Goal: Contribute content: Contribute content

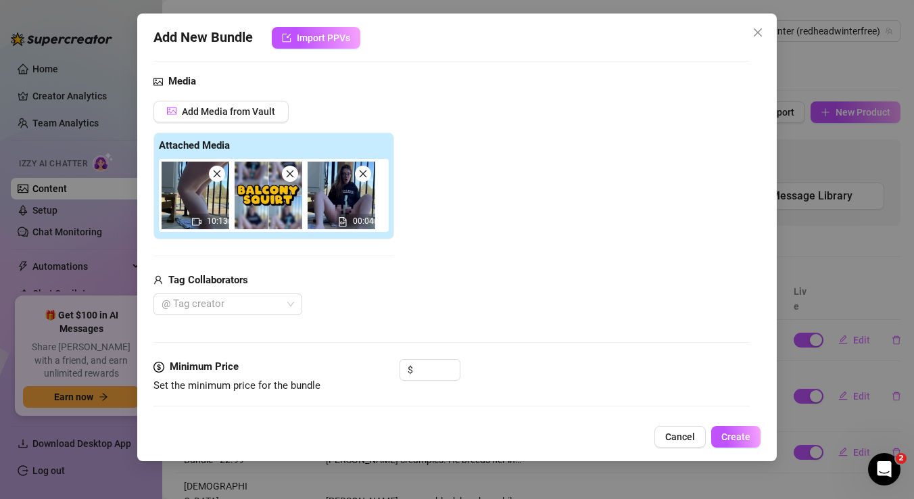
scroll to position [137, 0]
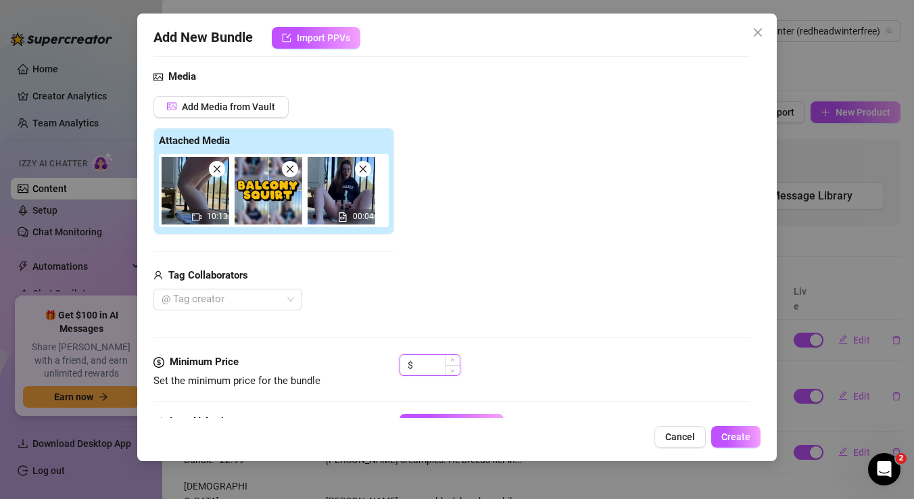
click at [428, 368] on input at bounding box center [438, 365] width 44 height 20
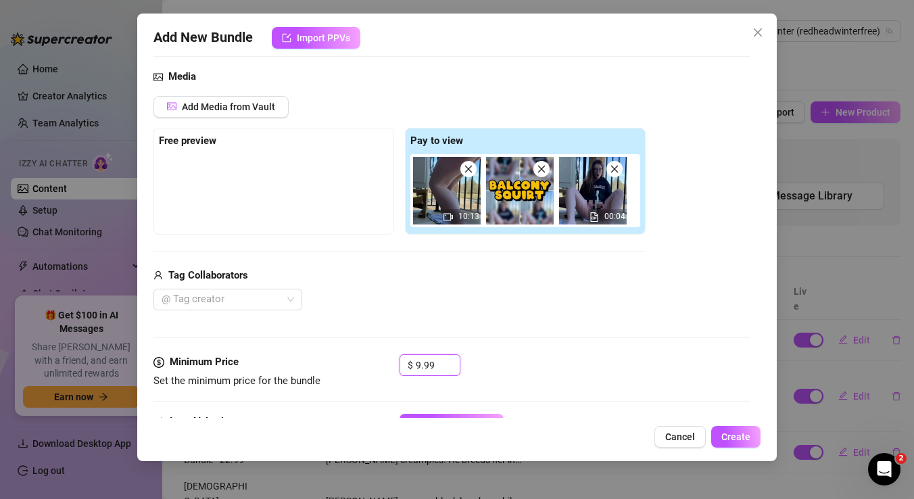
type input "9.99"
click at [521, 296] on div "@ Tag creator" at bounding box center [399, 300] width 492 height 22
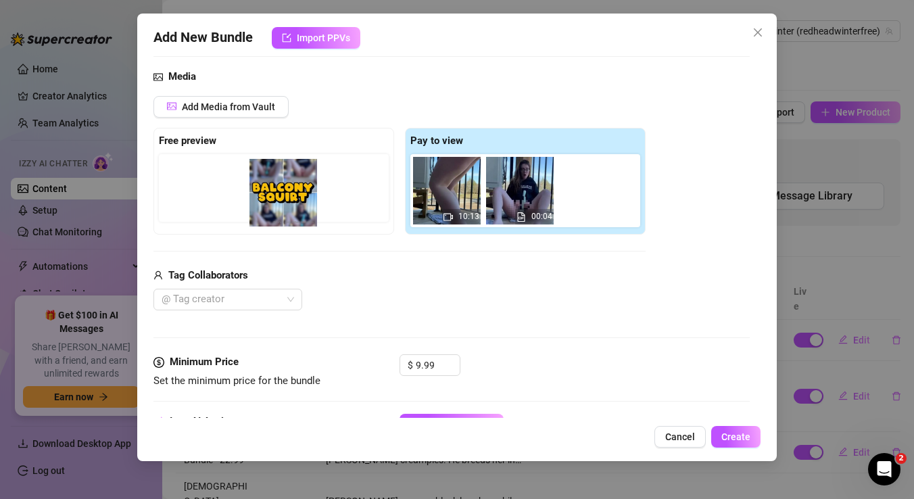
drag, startPoint x: 519, startPoint y: 193, endPoint x: 247, endPoint y: 195, distance: 272.5
click at [247, 195] on div "Free preview Pay to view 10:13 00:04" at bounding box center [399, 181] width 492 height 107
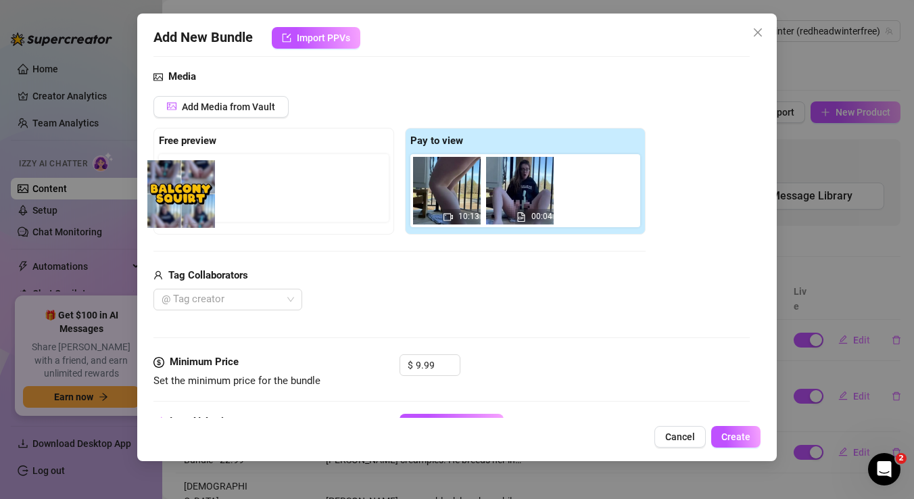
drag, startPoint x: 508, startPoint y: 197, endPoint x: 157, endPoint y: 201, distance: 350.9
click at [157, 201] on div "Free preview Pay to view 10:13 00:04" at bounding box center [399, 181] width 492 height 107
drag, startPoint x: 510, startPoint y: 183, endPoint x: 171, endPoint y: 181, distance: 339.4
click at [171, 181] on div "Free preview Pay to view 10:13 00:04" at bounding box center [399, 181] width 492 height 107
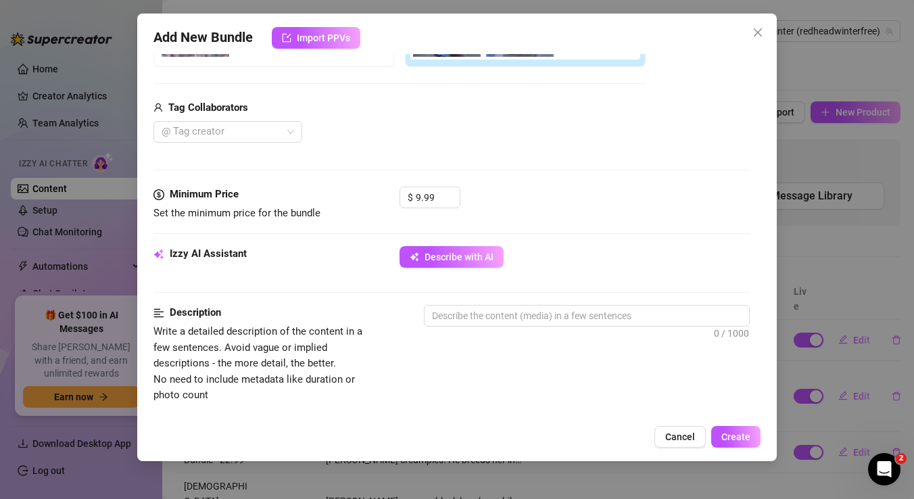
scroll to position [319, 0]
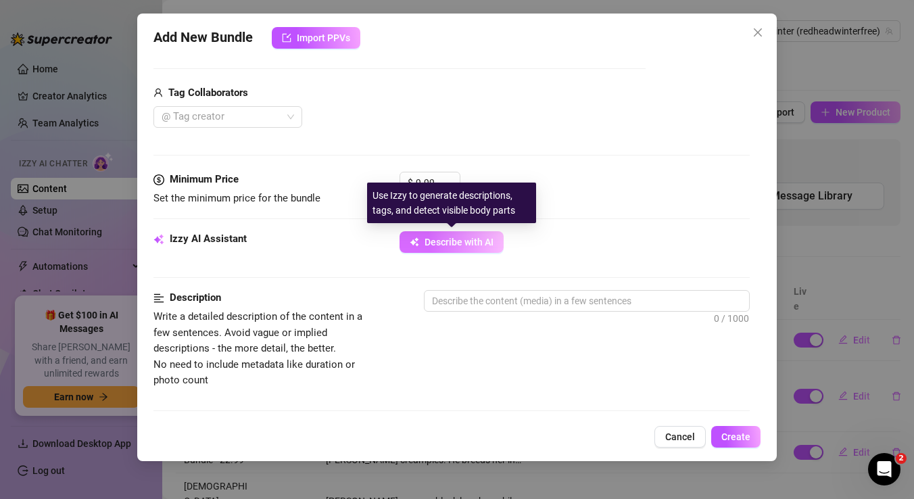
click at [450, 241] on span "Describe with AI" at bounding box center [459, 242] width 69 height 11
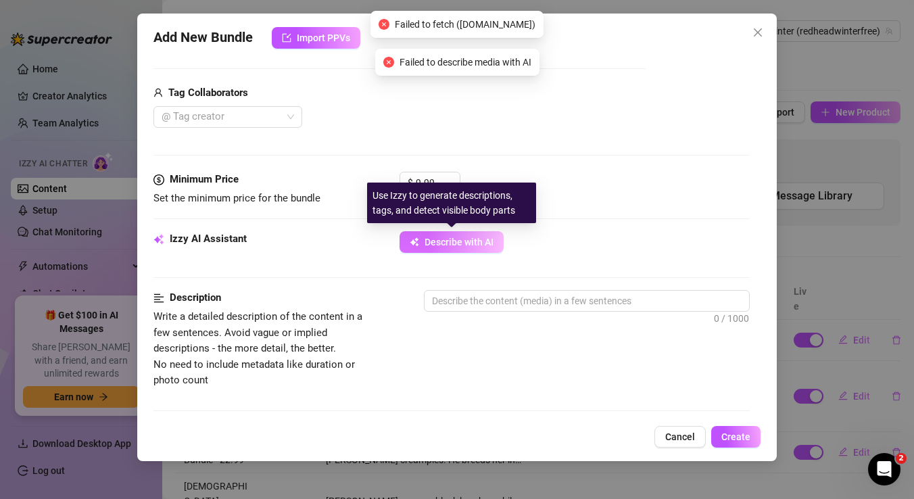
click at [452, 243] on span "Describe with AI" at bounding box center [459, 242] width 69 height 11
click at [425, 245] on span "Describe with AI" at bounding box center [459, 242] width 69 height 11
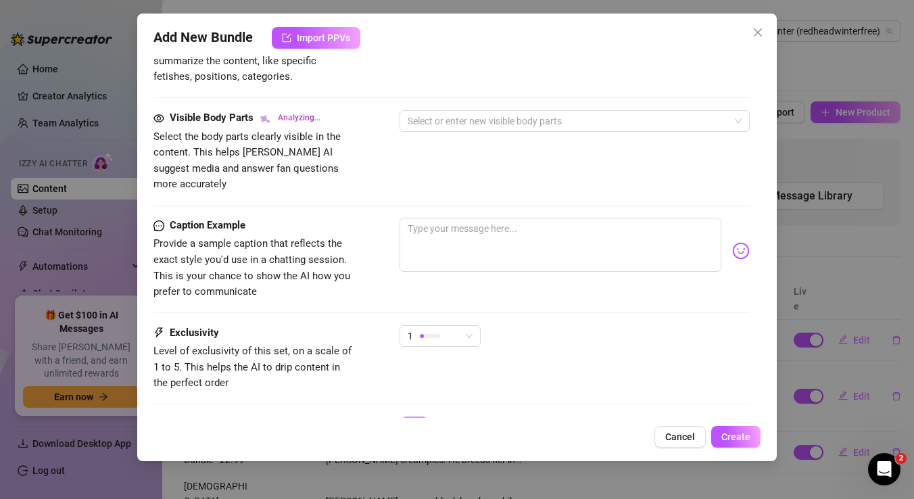
scroll to position [739, 0]
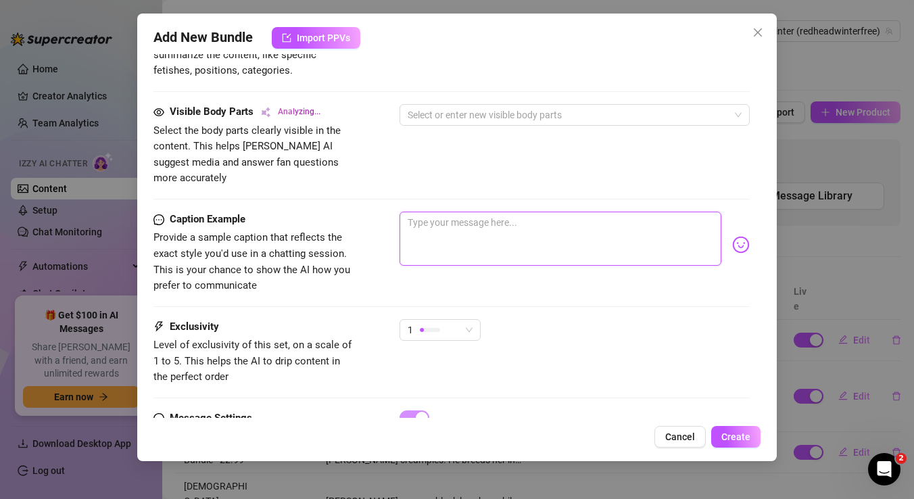
click at [442, 212] on textarea at bounding box center [561, 239] width 322 height 54
type textarea "I"
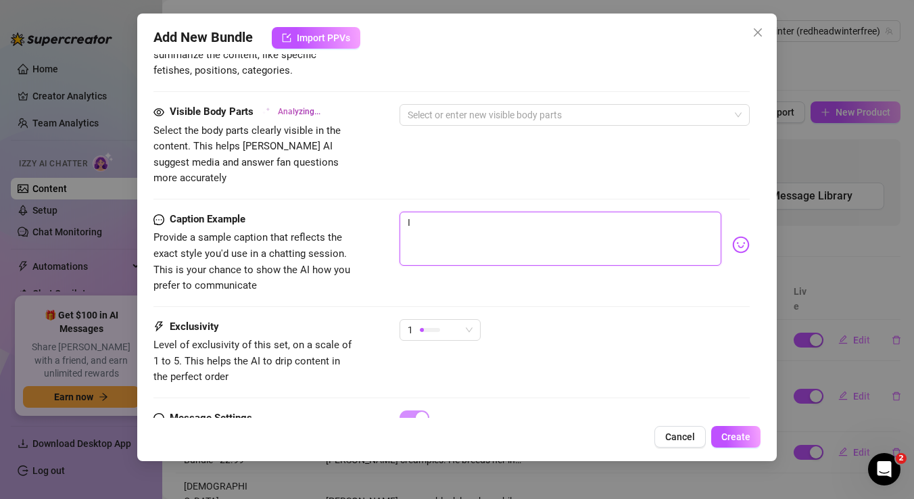
type textarea "I s"
type textarea "I sq"
type textarea "I squ"
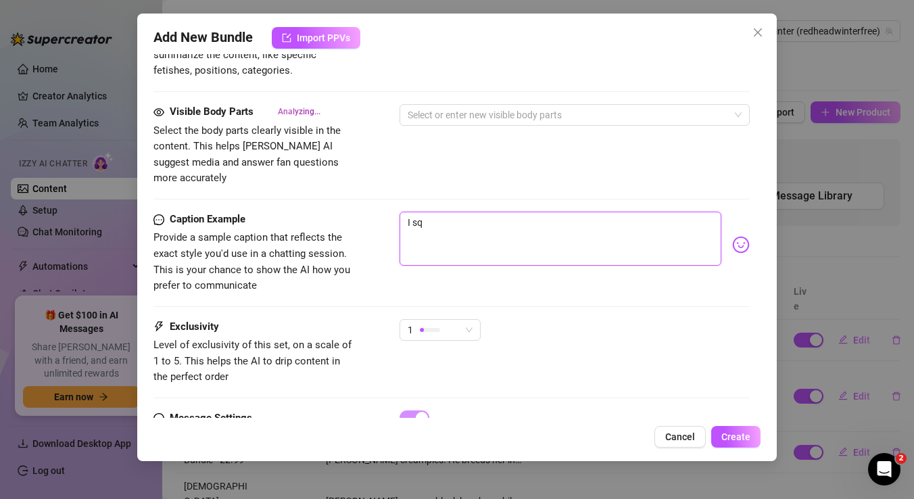
type textarea "I squ"
type textarea "I squi"
type textarea "I squir"
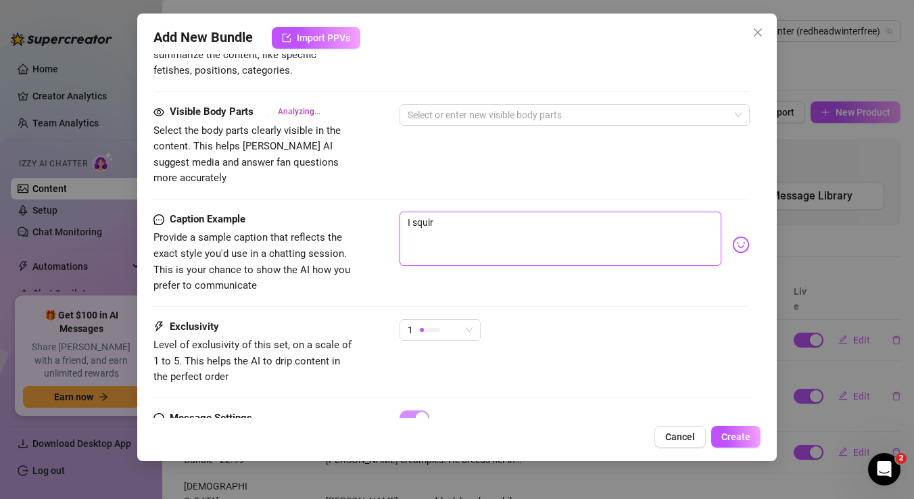
type textarea "I squirt"
type textarea "I squirte"
type textarea "I squirted"
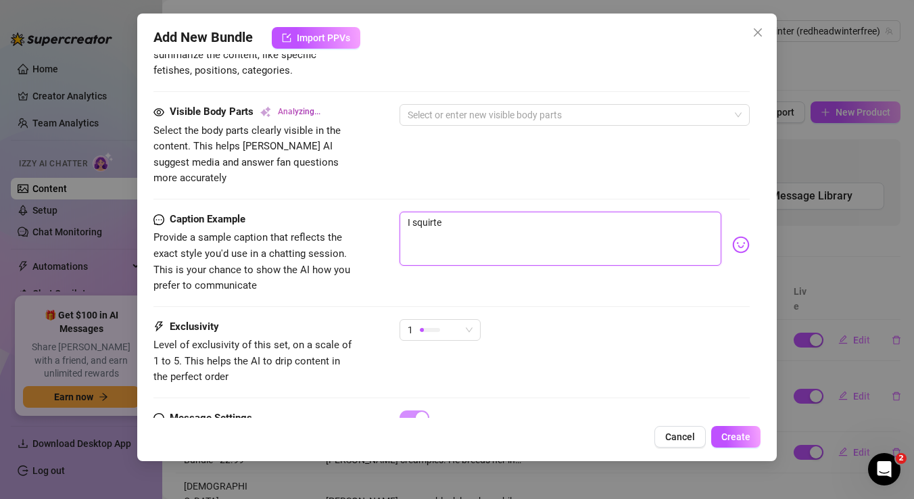
type textarea "I squirted"
type textarea "I squirted s"
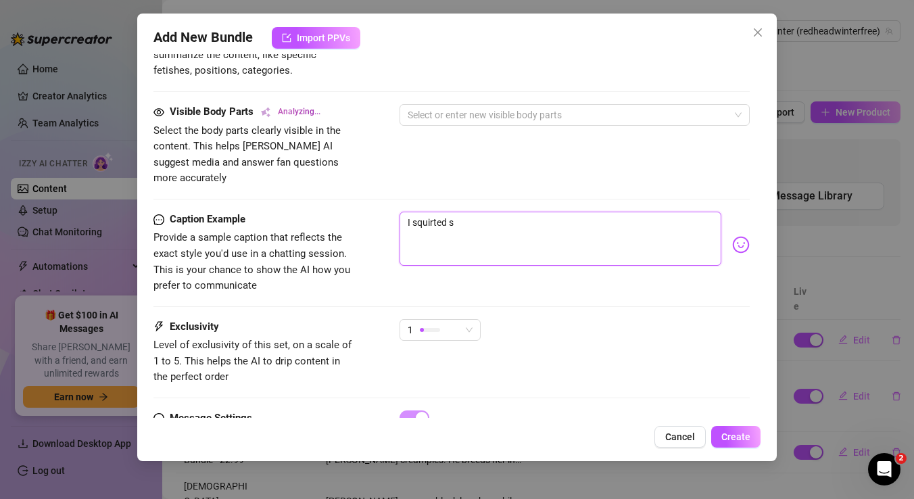
type textarea "I squirted so"
type textarea "I squirted so h"
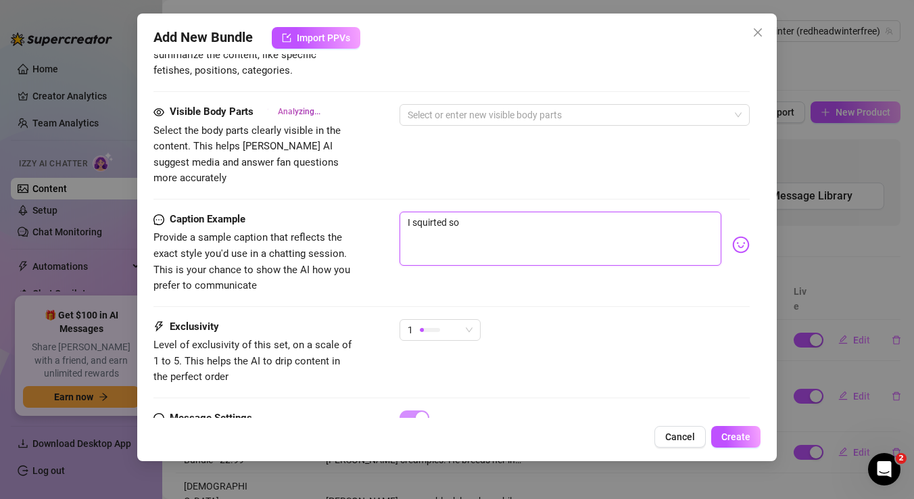
type textarea "I squirted so h"
type textarea "I squirted so ha"
type textarea "I squirted so har"
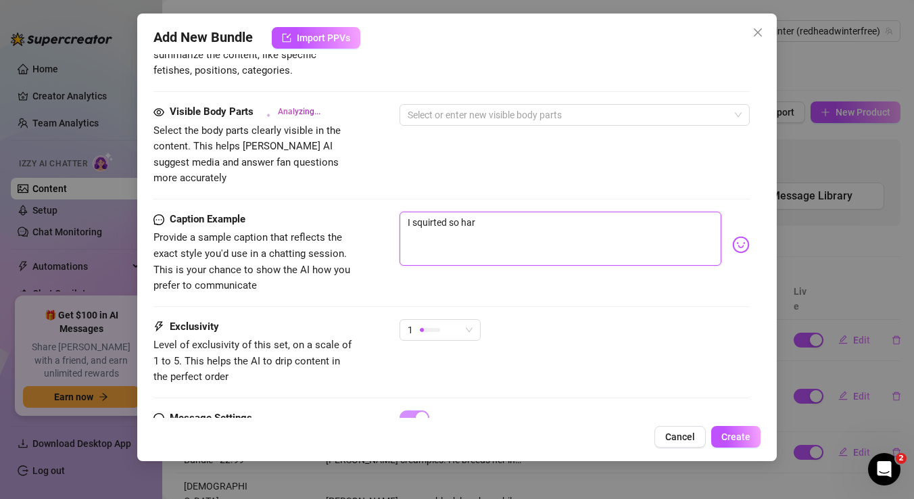
type textarea "I squirted so hard"
type textarea "I squirted so hard o"
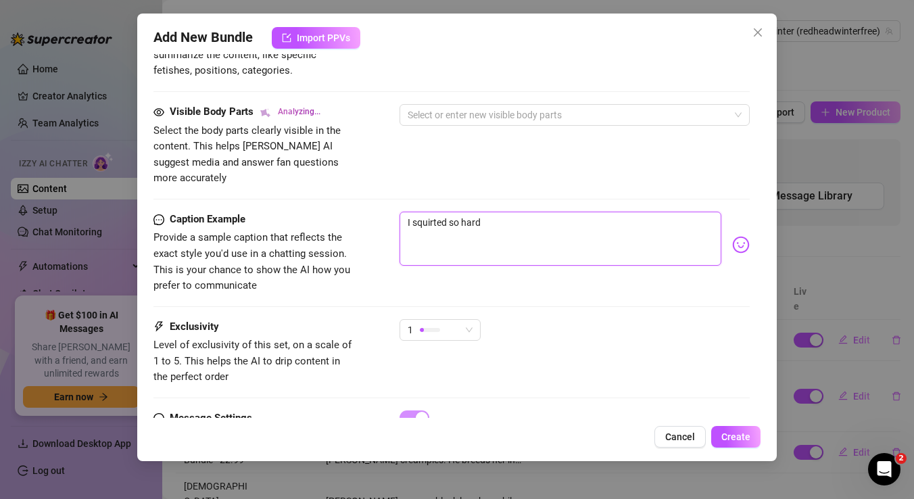
type textarea "I squirted so hard o"
type textarea "I squirted so hard on"
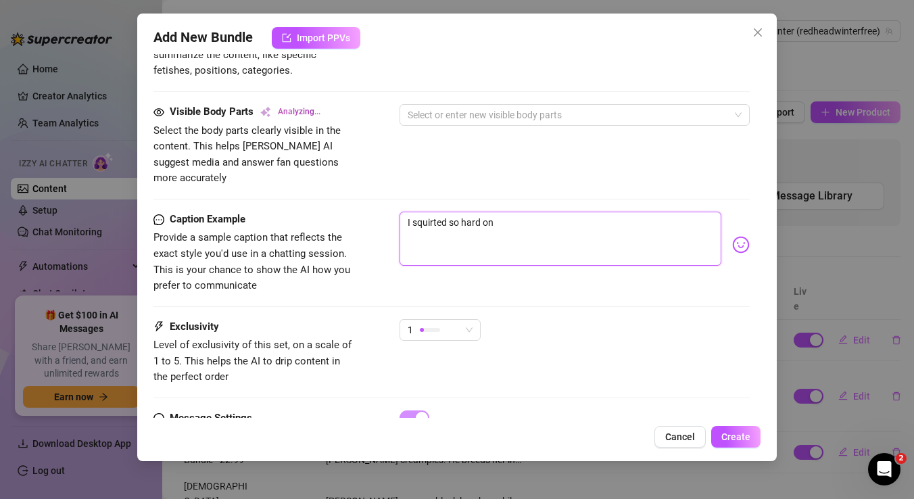
type textarea "I squirted so hard on t"
type textarea "I squirted so hard on th"
type textarea "I squirted so hard on the"
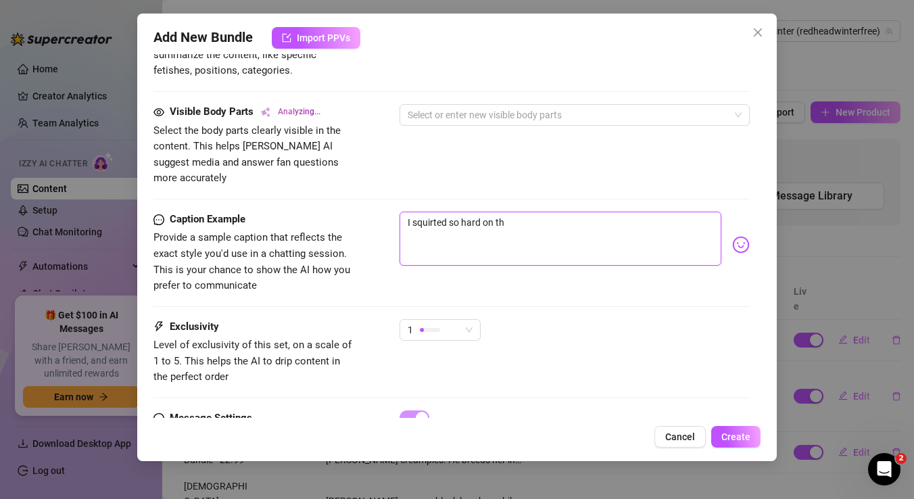
type textarea "I squirted so hard on the"
type textarea "I squirted so hard on the b"
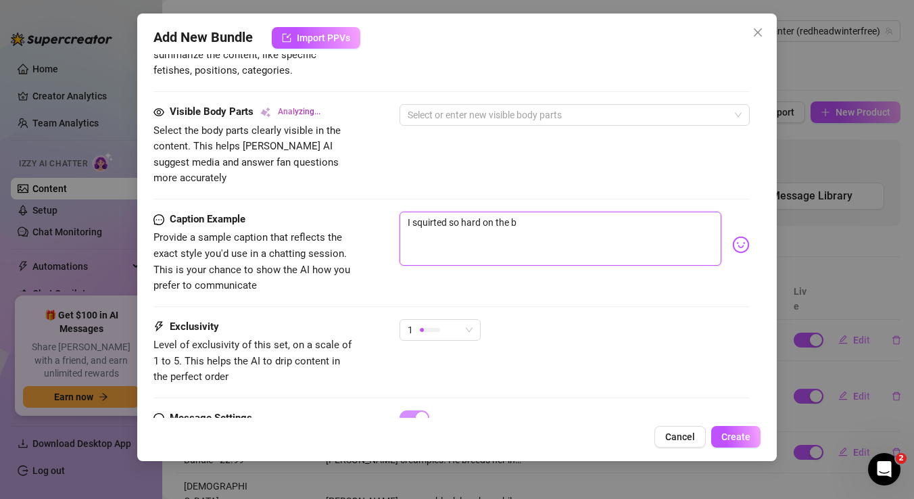
type textarea "I squirted so hard on the ba"
type textarea "I squirted so hard on the [MEDICAL_DATA]"
type textarea "I squirted so hard on the balc"
type textarea "I squirted so hard on the balco"
type textarea "I squirted so hard on the balcon"
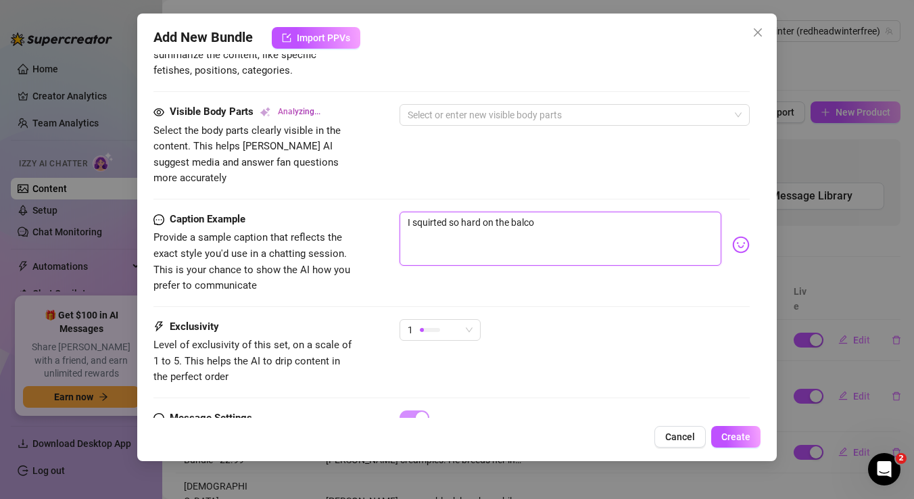
type textarea "I squirted so hard on the balcon"
type textarea "I squirted so hard on the balcony"
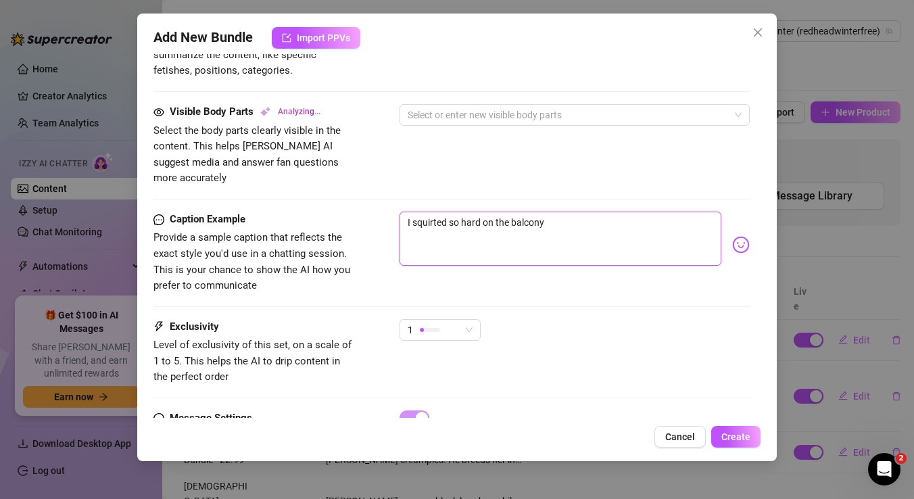
type textarea "I squirted so hard on the balcony 😈"
type textarea "I squirted so hard on the balcony 😈 w"
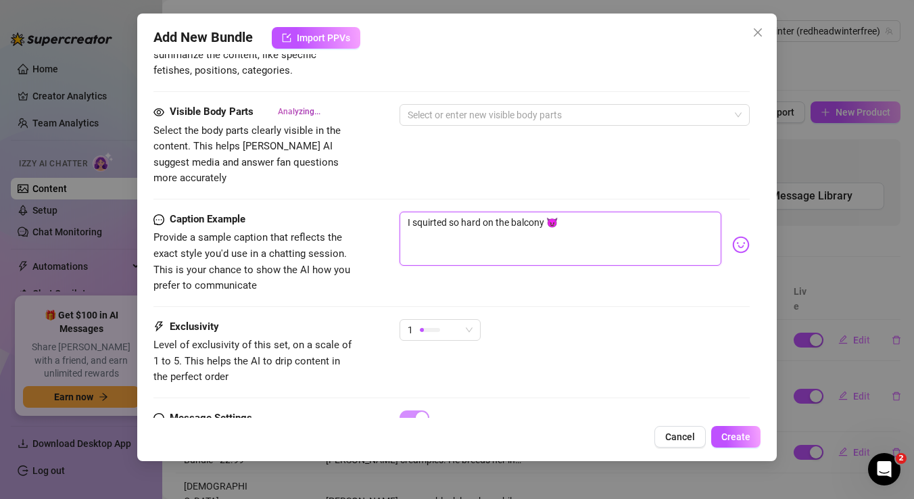
type textarea "I squirted so hard on the balcony 😈 w"
type textarea "I squirted so hard on the balcony 😈 wa"
type textarea "I squirted so hard on the balcony 😈 wan"
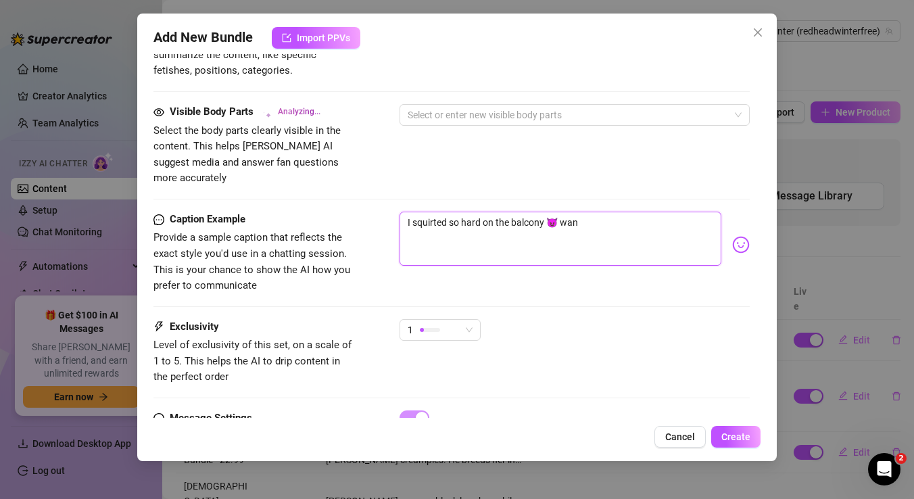
type textarea "I squirted so hard on the balcony 😈 [PERSON_NAME]"
type textarea "I squirted so hard on the balcony 😈 wanna"
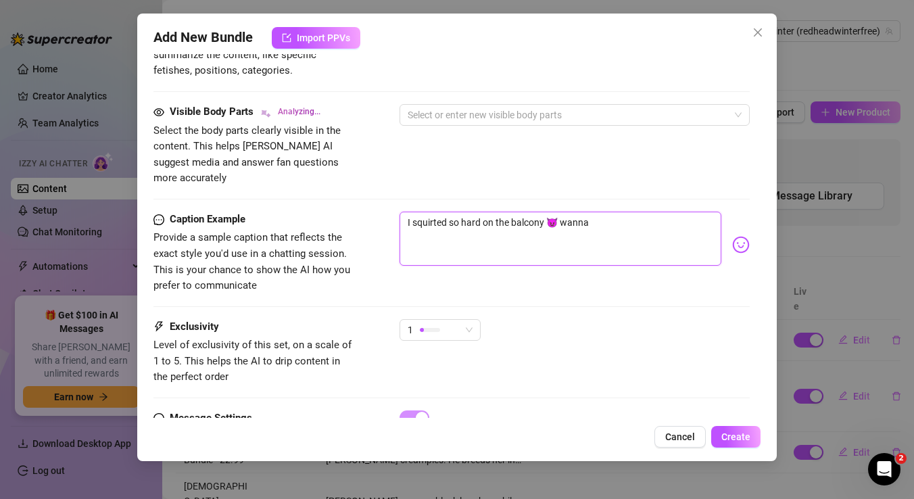
type textarea "I squirted so hard on the balcony 😈 wanna"
type textarea "I squirted so hard on the balcony 😈 wanna l"
type textarea "I squirted so hard on the balcony 😈 wanna li"
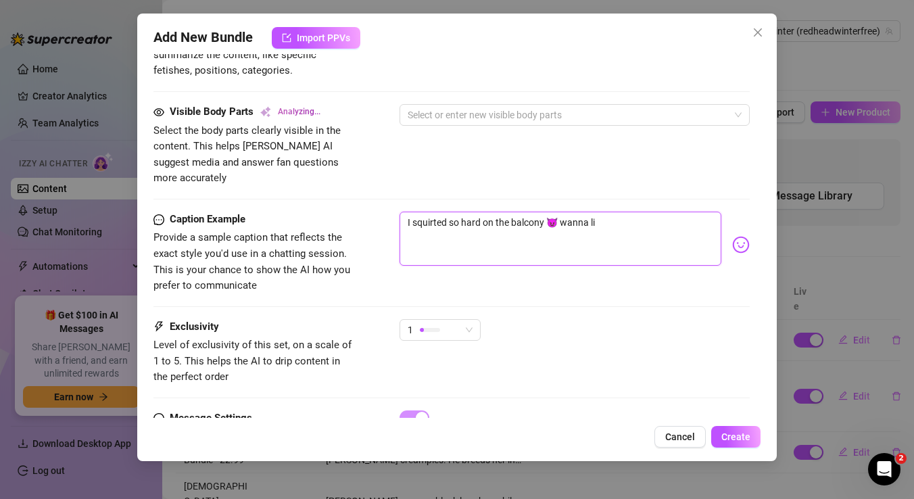
type textarea "I squirted so hard on the balcony 😈 wanna lic"
type textarea "I squirted so hard on the balcony 😈 wanna lick"
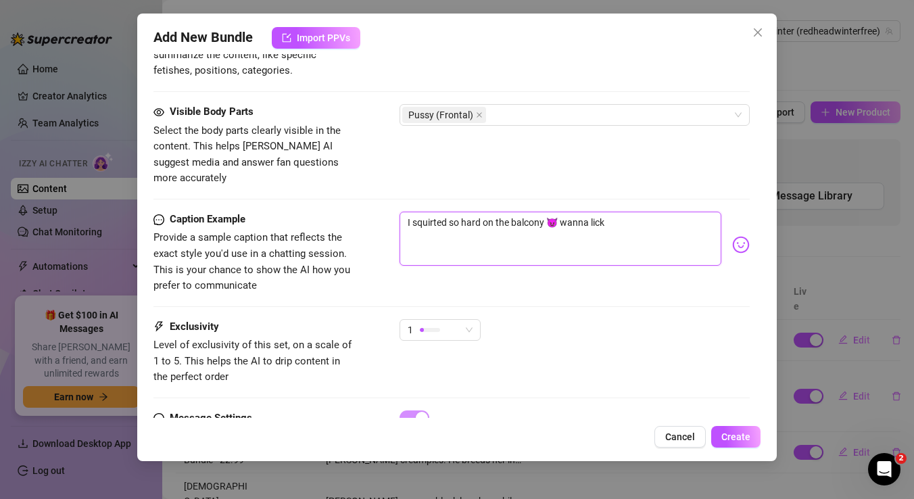
type textarea "I squirted so hard on the balcony 😈 wanna lick"
type textarea "I squirted so hard on the balcony 😈 wanna lick i"
type textarea "I squirted so hard on the balcony 😈 wanna lick it"
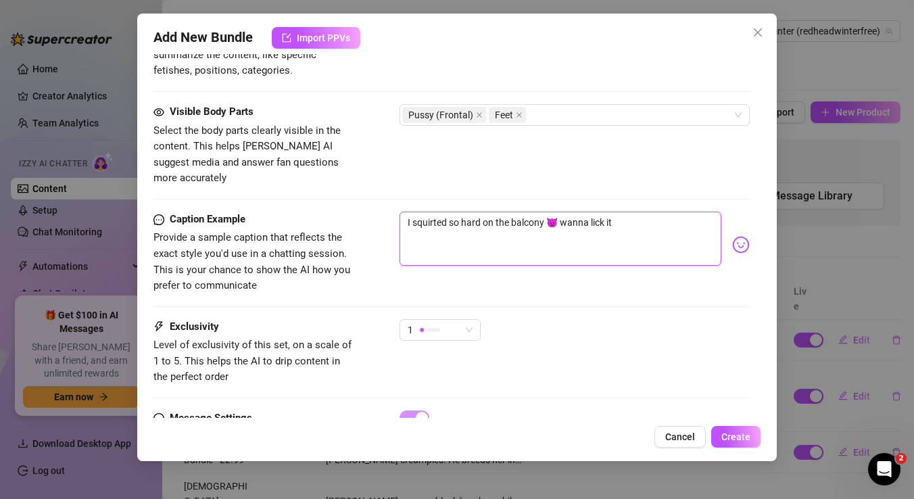
type textarea "I squirted so hard on the balcony 😈 wanna lick it"
type textarea "I squirted so hard on the balcony 😈 wanna lick it u"
type textarea "I squirted so hard on the balcony 😈 wanna lick it up"
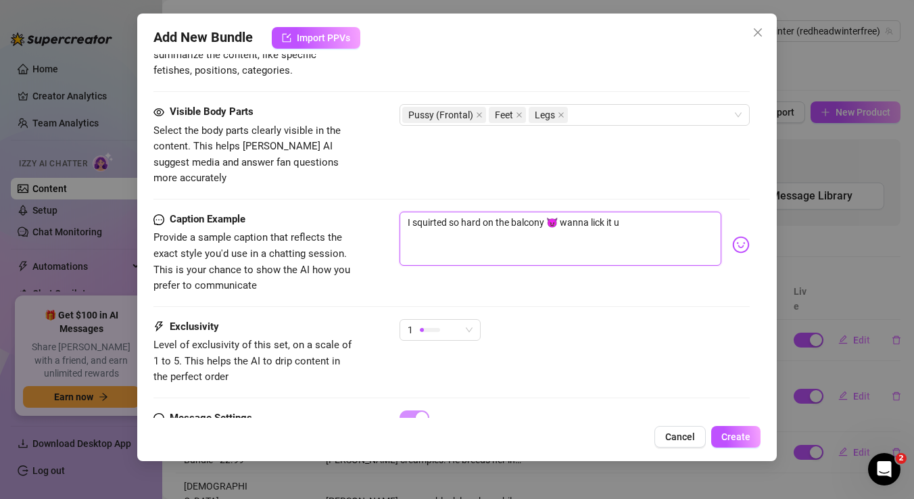
type textarea "I squirted so hard on the balcony 😈 wanna lick it up"
type textarea "I squirted so hard on the balcony 😈 wanna lick it up?"
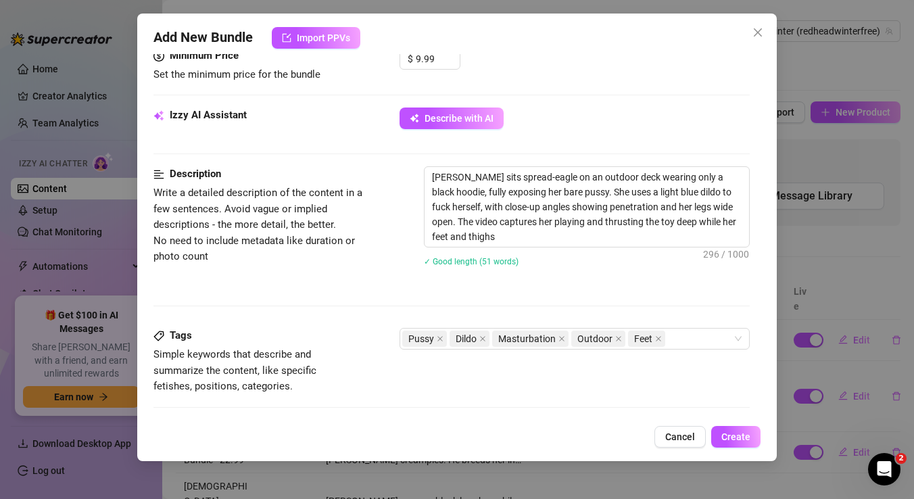
scroll to position [446, 0]
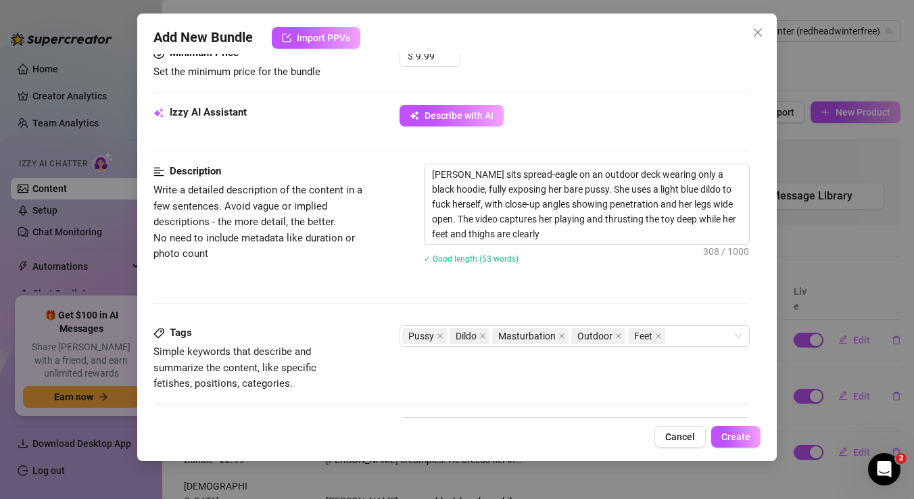
type textarea "[PERSON_NAME] sits spread-eagle on an outdoor deck wearing only a black hoodie,…"
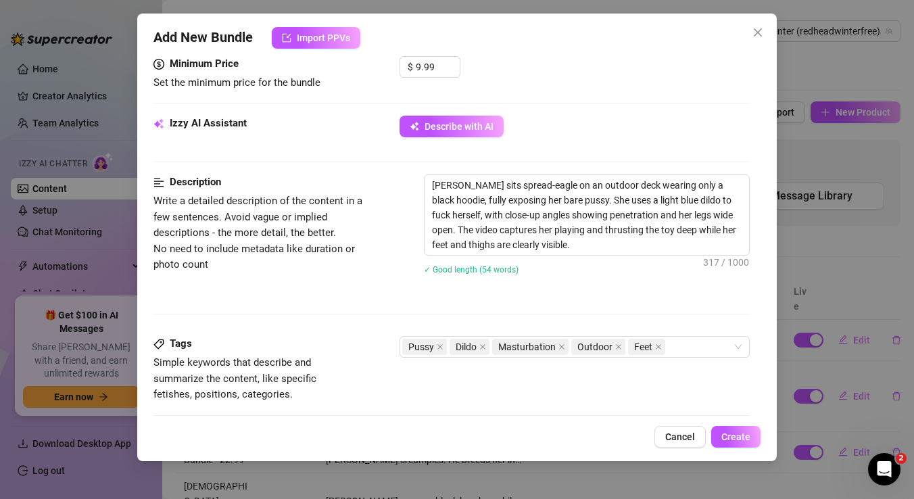
scroll to position [454, 0]
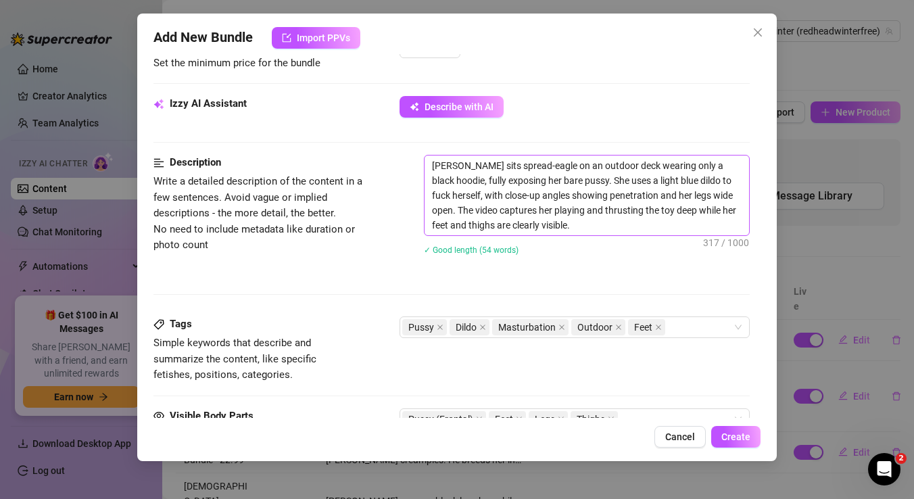
type textarea "I squirted so hard on the balcony 😈 wanna lick it up?"
click at [615, 185] on textarea "[PERSON_NAME] sits spread-eagle on an outdoor deck wearing only a black hoodie,…" at bounding box center [587, 196] width 325 height 80
drag, startPoint x: 666, startPoint y: 182, endPoint x: 606, endPoint y: 181, distance: 59.5
click at [606, 181] on textarea "[PERSON_NAME] sits spread-eagle on an outdoor deck wearing only a black hoodie,…" at bounding box center [587, 196] width 325 height 80
type textarea "[PERSON_NAME] sits spread-eagle on an outdoor deck wearing only a black hoodie,…"
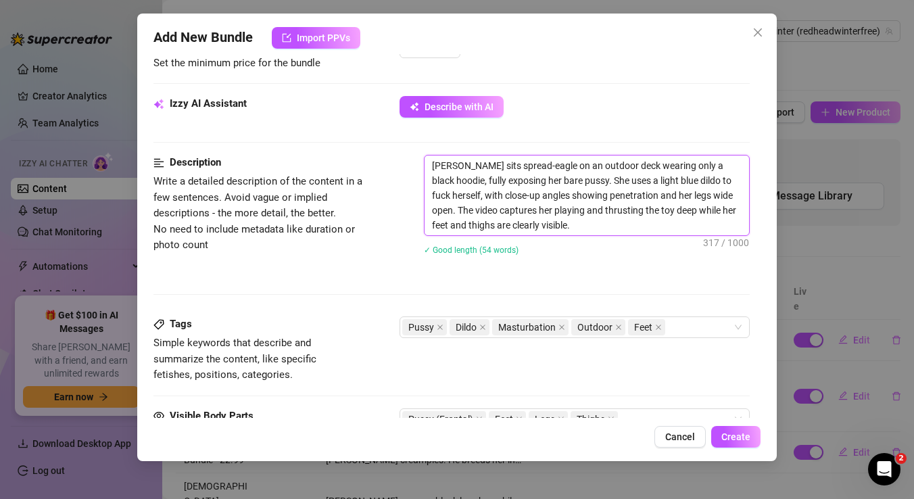
type textarea "[PERSON_NAME] sits spread-eagle on an outdoor deck wearing only a black hoodie,…"
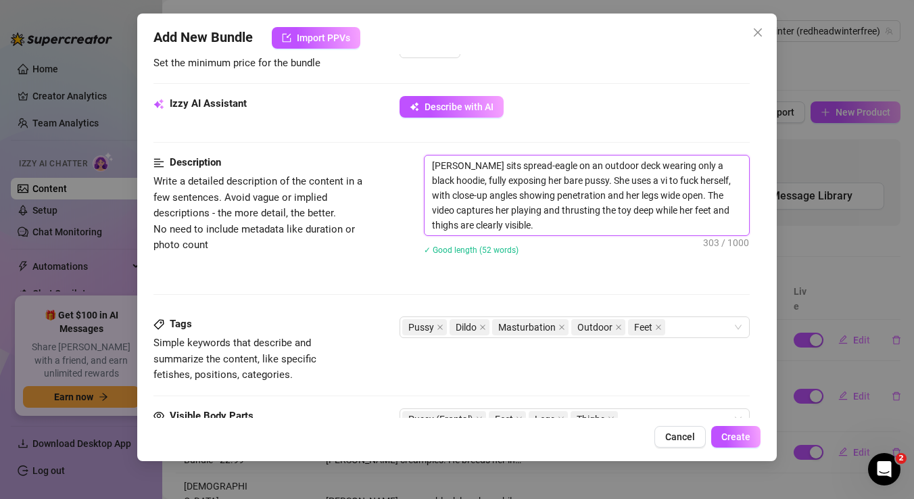
type textarea "[PERSON_NAME] sits spread-eagle on an outdoor deck wearing only a black hoodie,…"
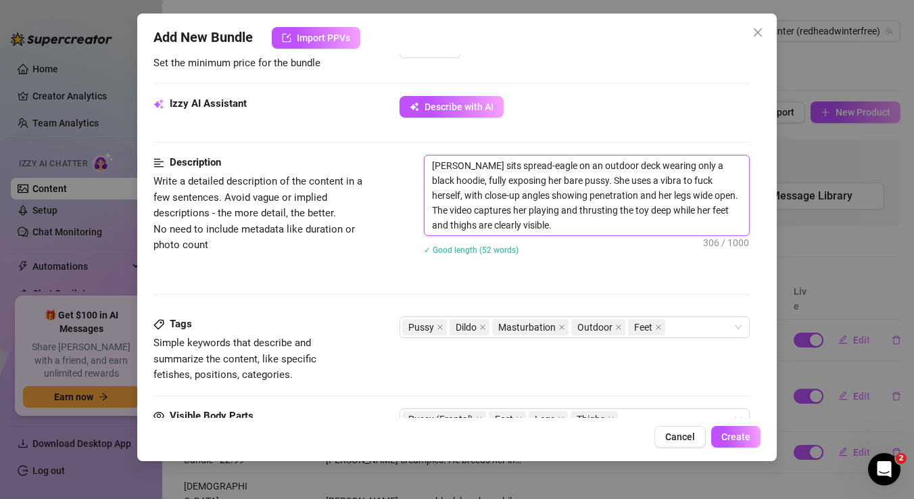
type textarea "[PERSON_NAME] sits spread-eagle on an outdoor deck wearing only a black hoodie,…"
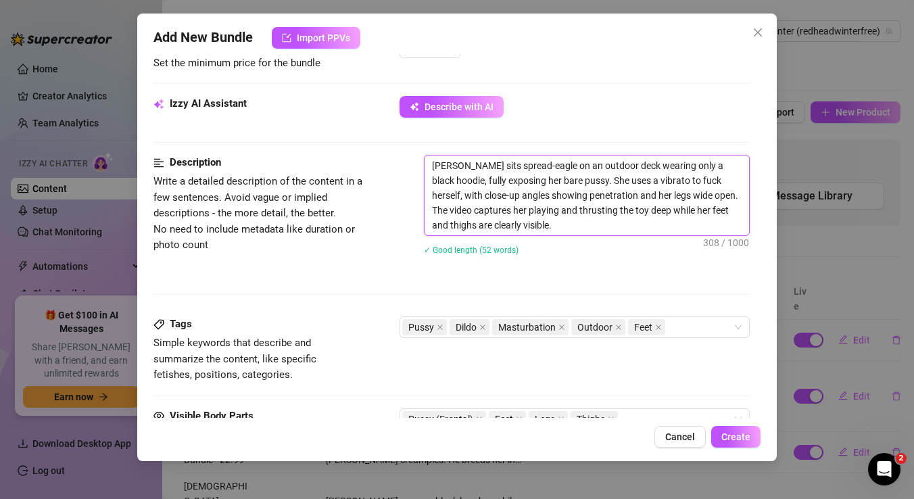
type textarea "[PERSON_NAME] sits spread-eagle on an outdoor deck wearing only a black hoodie,…"
drag, startPoint x: 538, startPoint y: 195, endPoint x: 586, endPoint y: 200, distance: 48.2
click at [586, 200] on textarea "[PERSON_NAME] sits spread-eagle on an outdoor deck wearing only a black hoodie,…" at bounding box center [587, 196] width 325 height 80
type textarea "[PERSON_NAME] sits spread-eagle on an outdoor deck wearing only a black hoodie,…"
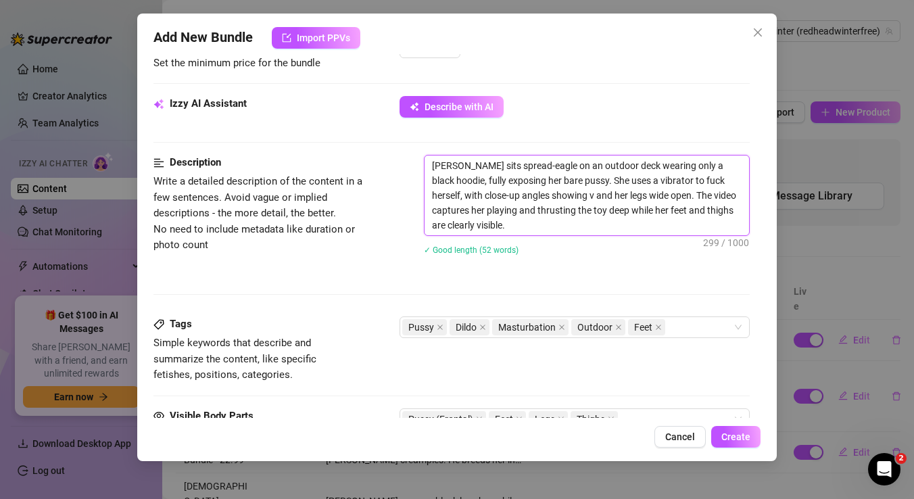
type textarea "[PERSON_NAME] sits spread-eagle on an outdoor deck wearing only a black hoodie,…"
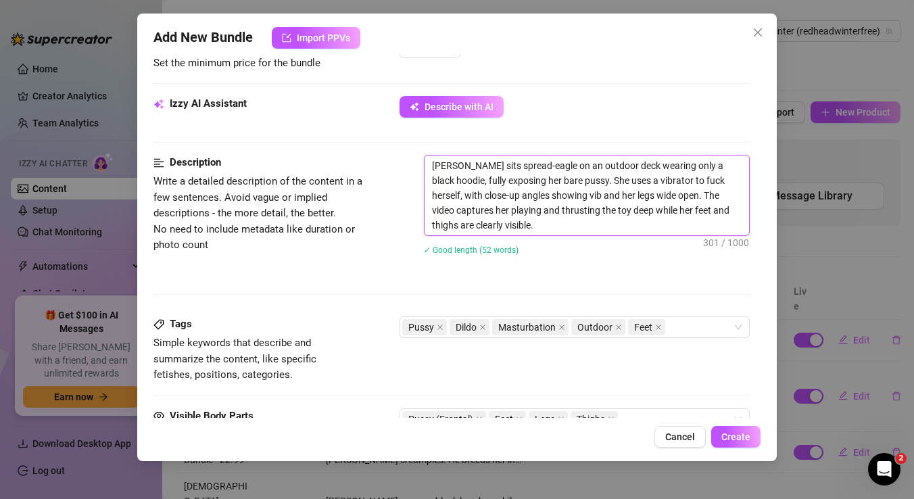
type textarea "[PERSON_NAME] sits spread-eagle on an outdoor deck wearing only a black hoodie,…"
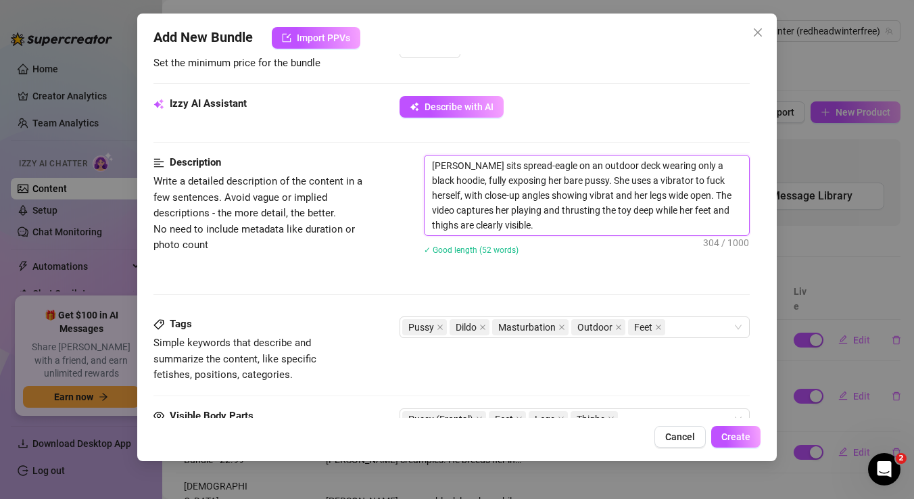
type textarea "[PERSON_NAME] sits spread-eagle on an outdoor deck wearing only a black hoodie,…"
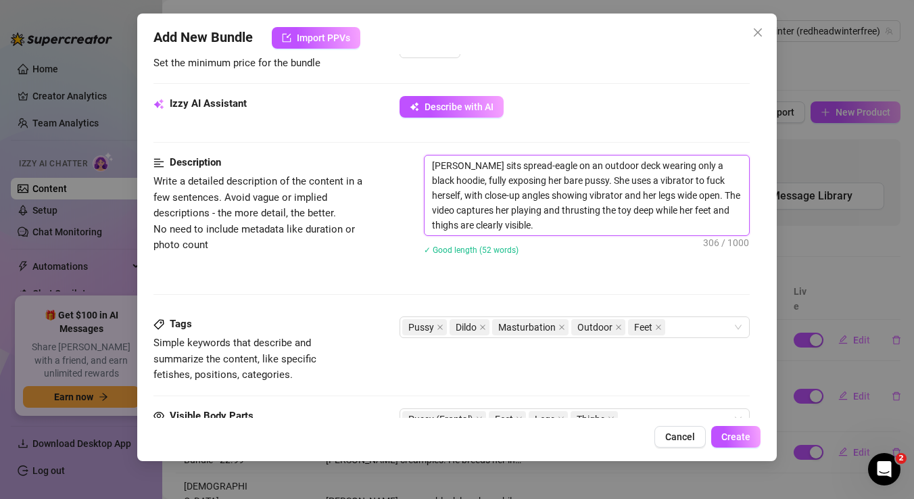
type textarea "[PERSON_NAME] sits spread-eagle on an outdoor deck wearing only a black hoodie,…"
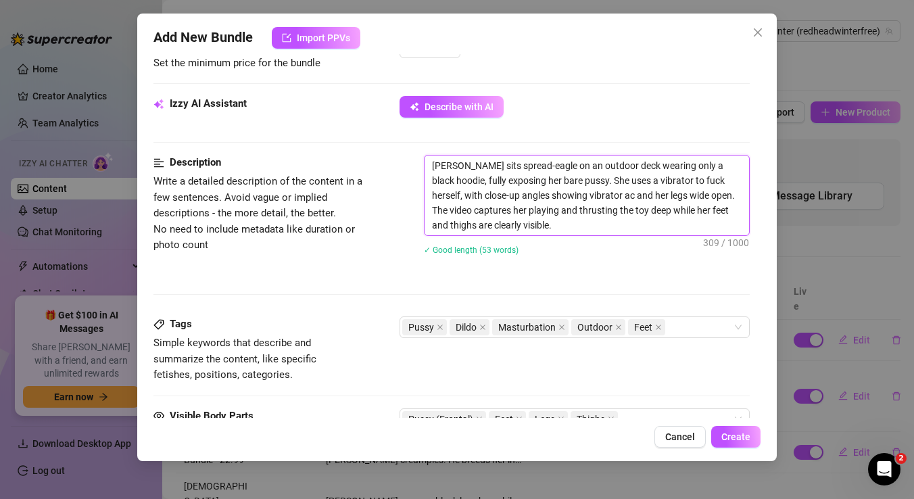
type textarea "[PERSON_NAME] sits spread-eagle on an outdoor deck wearing only a black hoodie,…"
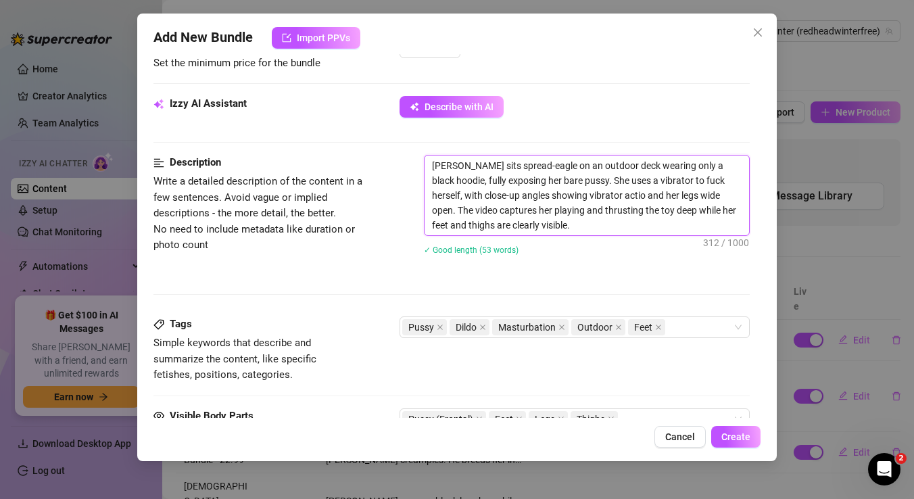
type textarea "[PERSON_NAME] sits spread-eagle on an outdoor deck wearing only a black hoodie,…"
click at [546, 212] on textarea "[PERSON_NAME] sits spread-eagle on an outdoor deck wearing only a black hoodie,…" at bounding box center [587, 196] width 325 height 80
drag, startPoint x: 652, startPoint y: 210, endPoint x: 546, endPoint y: 210, distance: 106.2
click at [546, 210] on textarea "[PERSON_NAME] sits spread-eagle on an outdoor deck wearing only a black hoodie,…" at bounding box center [587, 196] width 325 height 80
type textarea "[PERSON_NAME] sits spread-eagle on an outdoor deck wearing only a black hoodie,…"
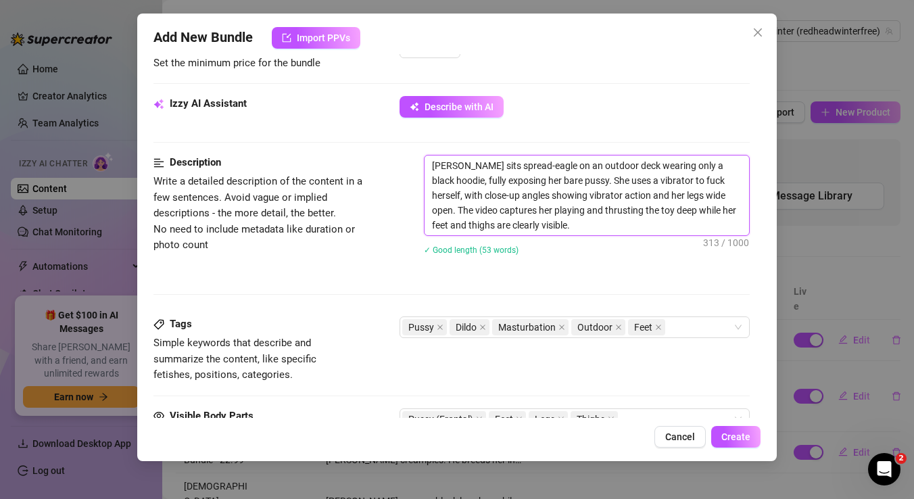
type textarea "[PERSON_NAME] sits spread-eagle on an outdoor deck wearing only a black hoodie,…"
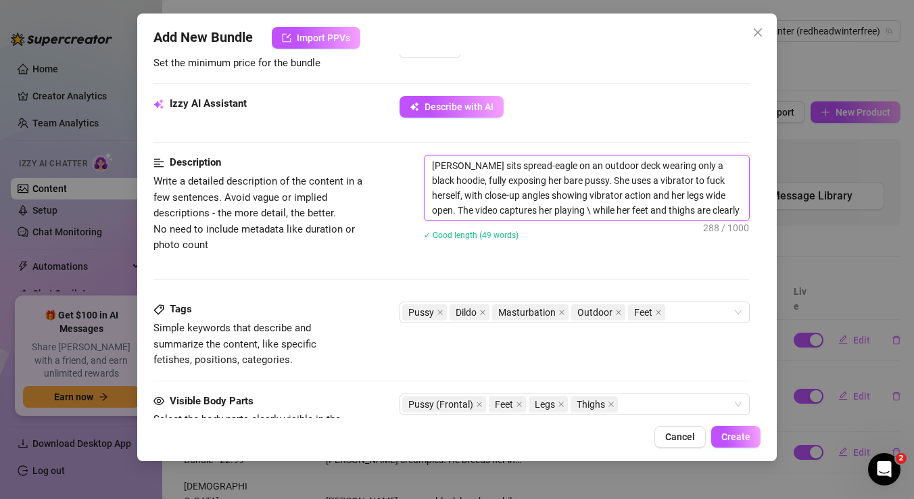
type textarea "[PERSON_NAME] sits spread-eagle on an outdoor deck wearing only a black hoodie,…"
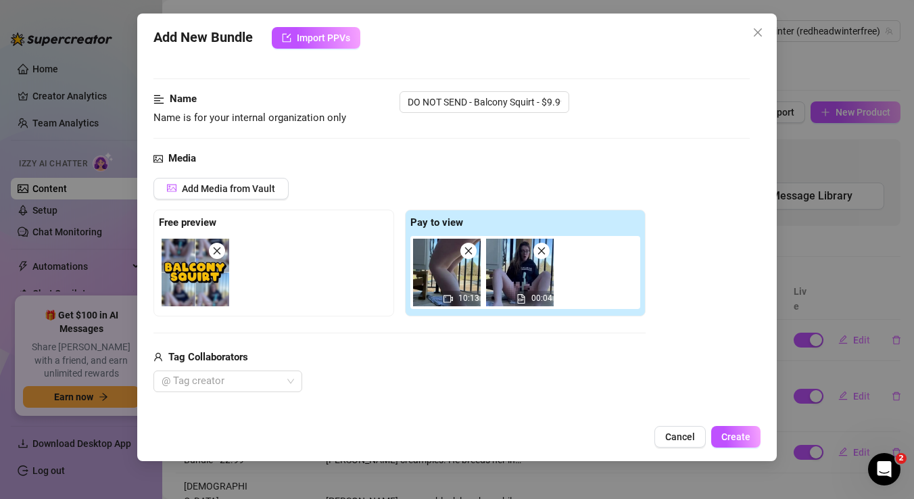
scroll to position [0, 0]
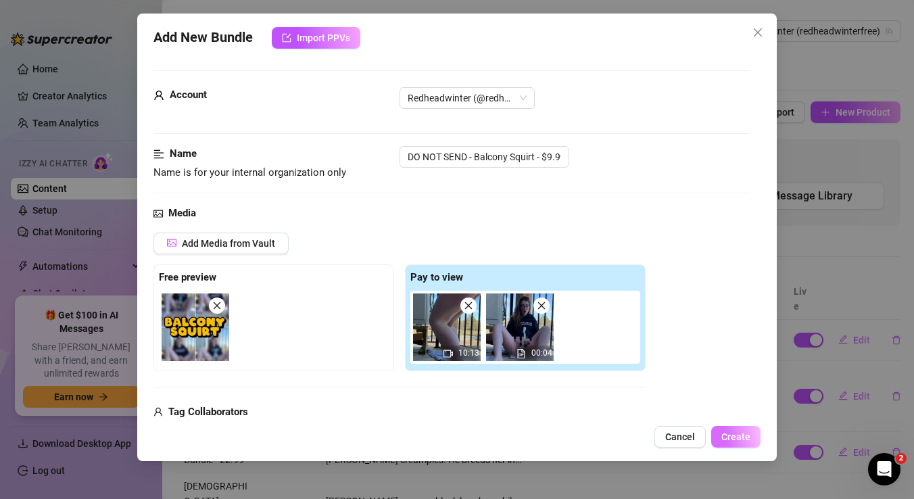
type textarea "[PERSON_NAME] sits spread-eagle on an outdoor deck wearing only a black hoodie,…"
click at [734, 436] on span "Create" at bounding box center [735, 436] width 29 height 11
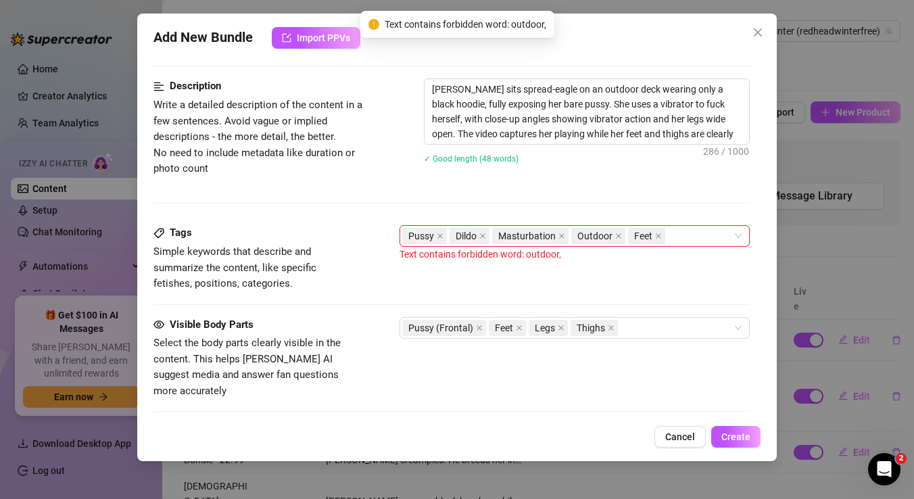
scroll to position [531, 0]
click at [615, 235] on icon "close" at bounding box center [618, 236] width 7 height 7
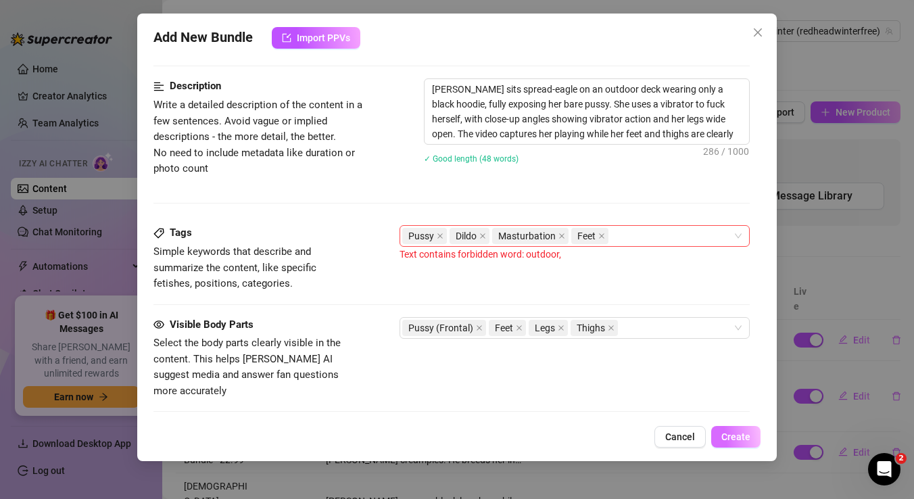
click at [725, 429] on button "Create" at bounding box center [735, 437] width 49 height 22
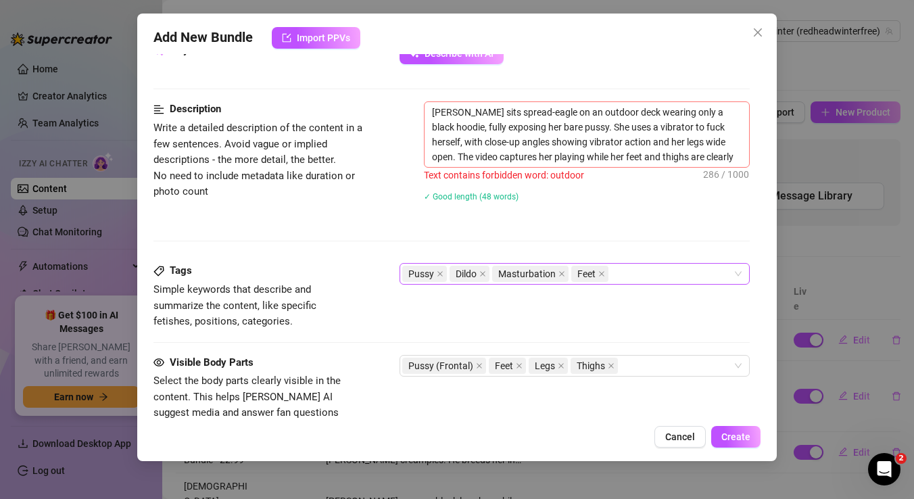
scroll to position [508, 0]
drag, startPoint x: 592, startPoint y: 111, endPoint x: 563, endPoint y: 113, distance: 29.8
click at [563, 113] on textarea "[PERSON_NAME] sits spread-eagle on an outdoor deck wearing only a black hoodie,…" at bounding box center [587, 133] width 325 height 65
type textarea "[PERSON_NAME] sits spread-eagle on an deck wearing only a black hoodie, fully e…"
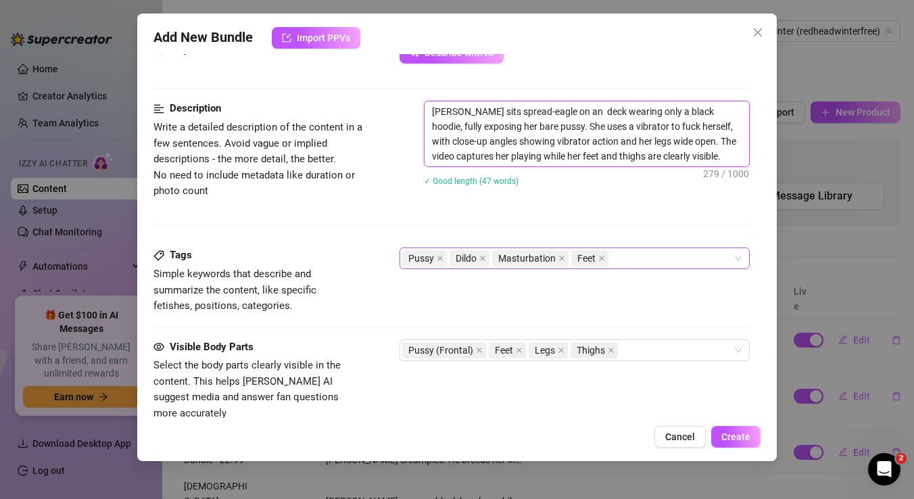
type textarea "[PERSON_NAME] sits spread-eagle on an deck wearing only a black hoodie, fully e…"
type textarea "[PERSON_NAME] sits spread-eagle on a deck wearing only a black hoodie, fully ex…"
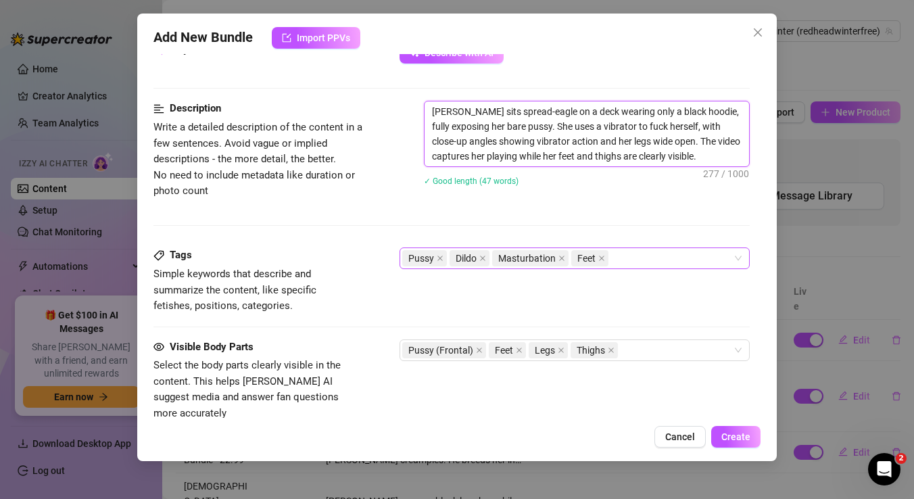
type textarea "[PERSON_NAME] sits spread-eagle on a deck wearing only a black hoodie, fully ex…"
type textarea "[PERSON_NAME] sits spread-eagle on a s deck wearing only a black hoodie, fully …"
type textarea "[PERSON_NAME] sits spread-eagle on a se deck wearing only a black hoodie, fully…"
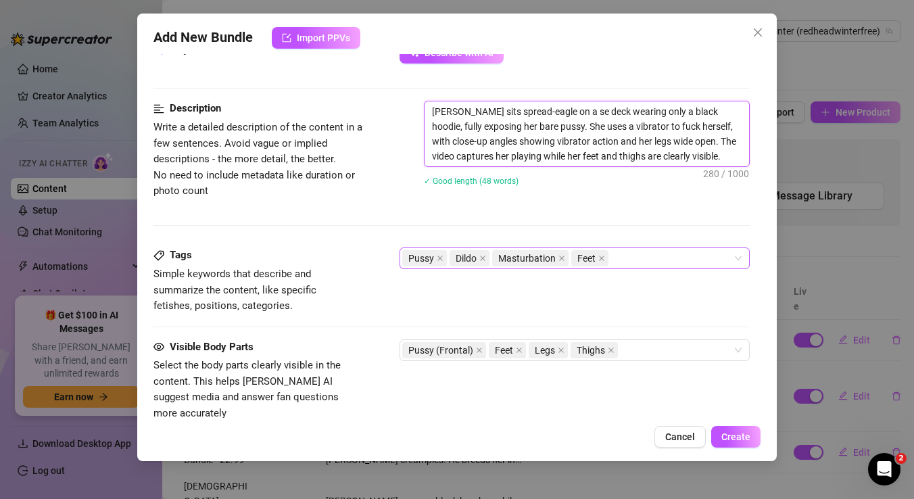
type textarea "[PERSON_NAME] sits spread-eagle on a sec deck wearing only a black hoodie, full…"
type textarea "[PERSON_NAME] sits spread-eagle on a seco deck wearing only a black hoodie, ful…"
type textarea "[PERSON_NAME] sits spread-eagle on a secon deck wearing only a black hoodie, fu…"
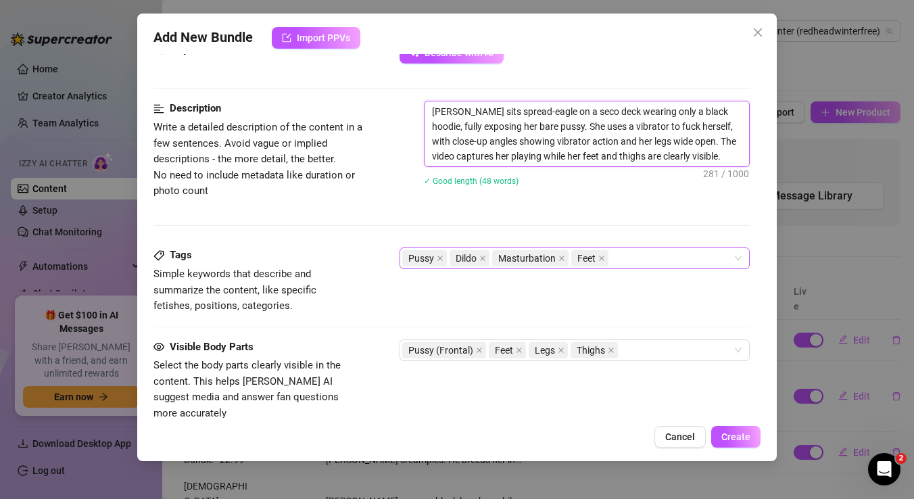
type textarea "[PERSON_NAME] sits spread-eagle on a secon deck wearing only a black hoodie, fu…"
type textarea "[PERSON_NAME] sits spread-eagle on a second deck wearing only a black hoodie, f…"
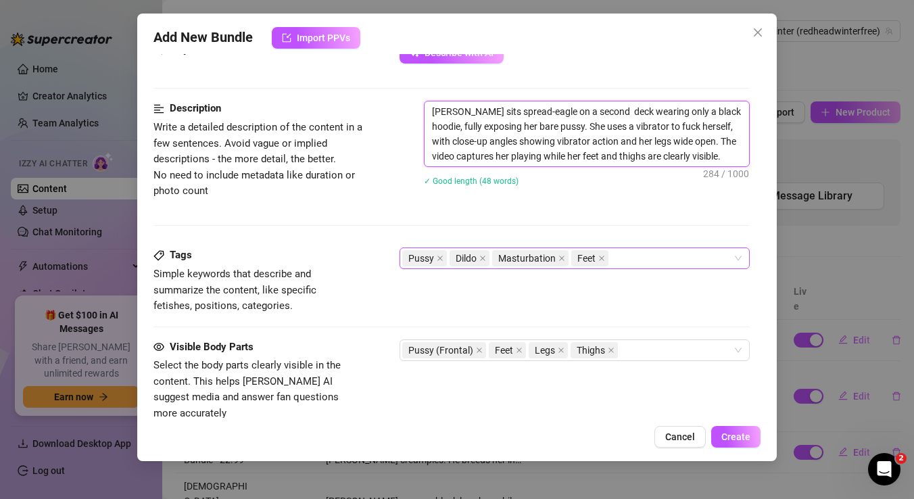
type textarea "[PERSON_NAME] sits spread-eagle on a second s deck wearing only a black hoodie,…"
type textarea "[PERSON_NAME] sits spread-eagle on a second st deck wearing only a black hoodie…"
type textarea "[PERSON_NAME] sits spread-eagle on a second sto deck wearing only a black hoodi…"
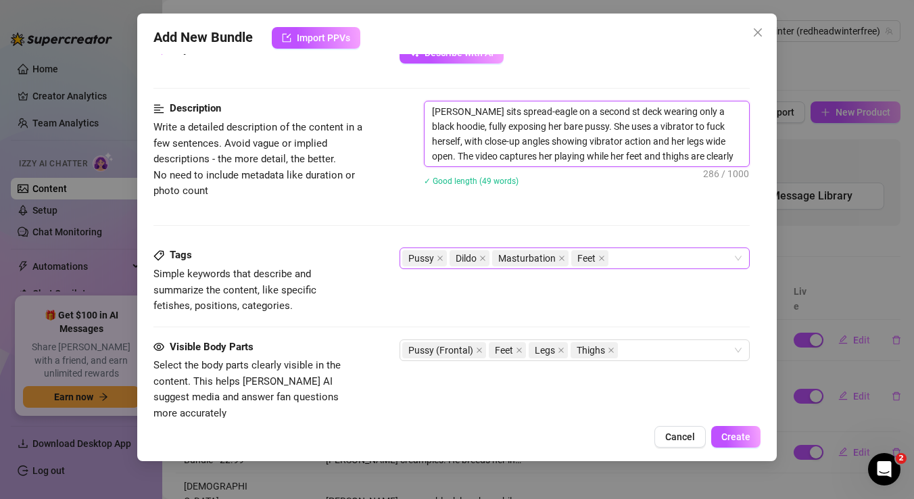
type textarea "[PERSON_NAME] sits spread-eagle on a second sto deck wearing only a black hoodi…"
type textarea "[PERSON_NAME] sits spread-eagle on a second stor deck wearing only a black hood…"
type textarea "[PERSON_NAME] sits spread-eagle on a second story deck wearing only a black hoo…"
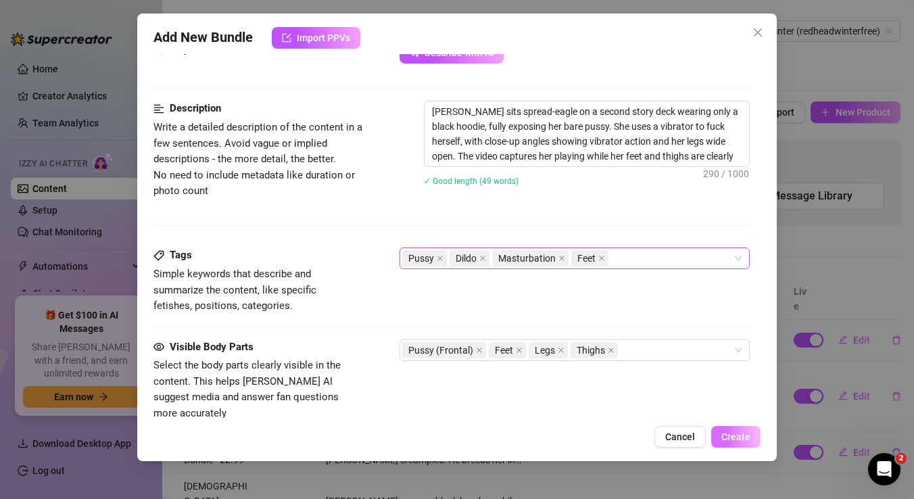
click at [734, 437] on span "Create" at bounding box center [735, 436] width 29 height 11
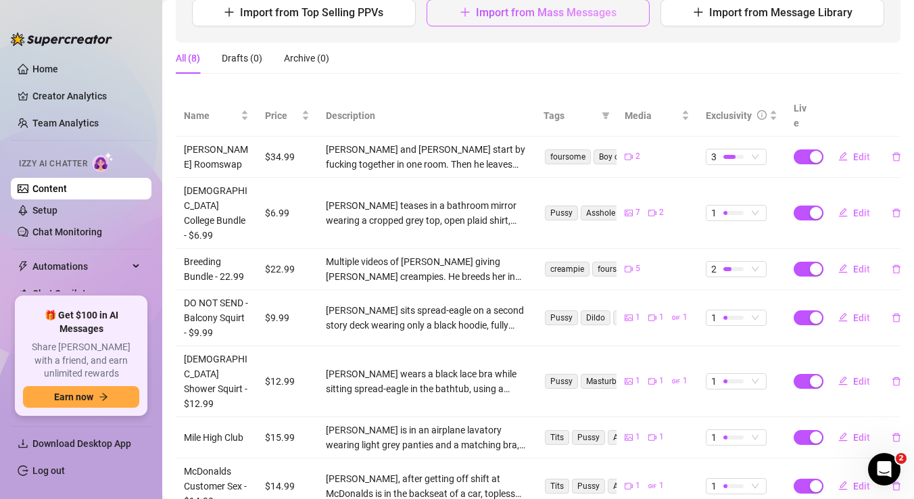
scroll to position [0, 0]
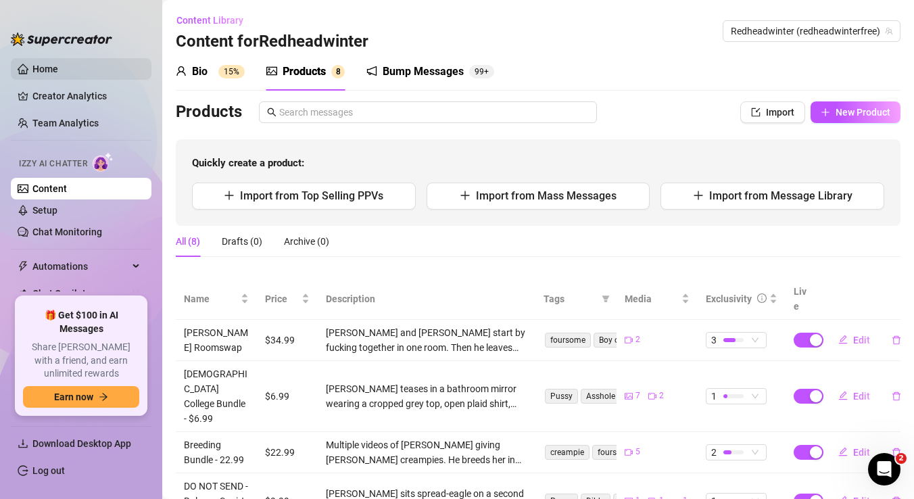
click at [47, 72] on link "Home" at bounding box center [45, 69] width 26 height 11
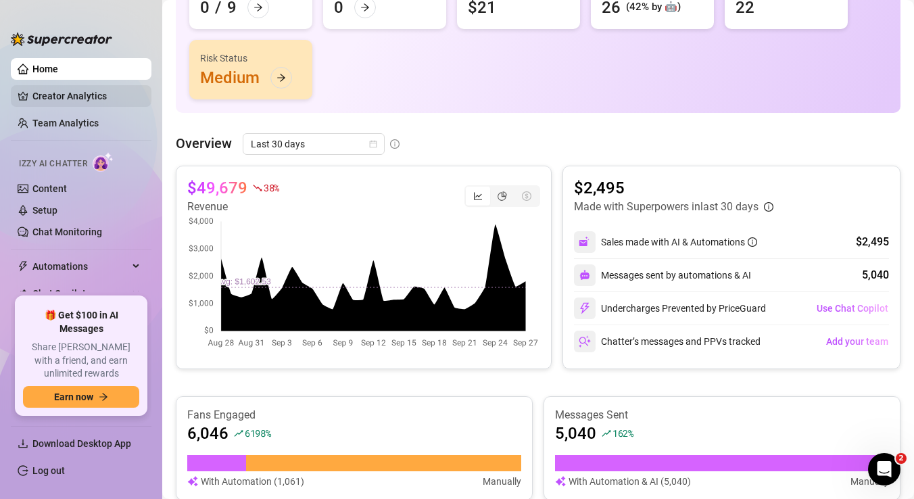
click at [55, 99] on link "Creator Analytics" at bounding box center [86, 96] width 108 height 22
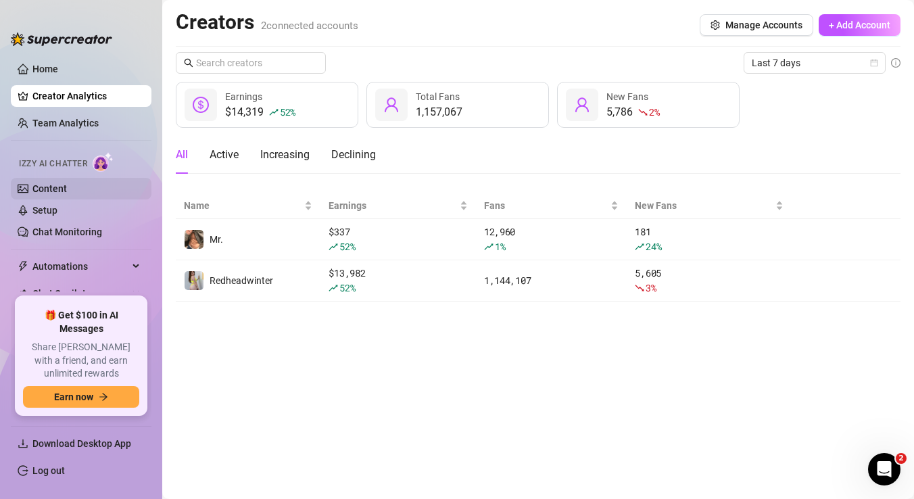
click at [46, 189] on link "Content" at bounding box center [49, 188] width 34 height 11
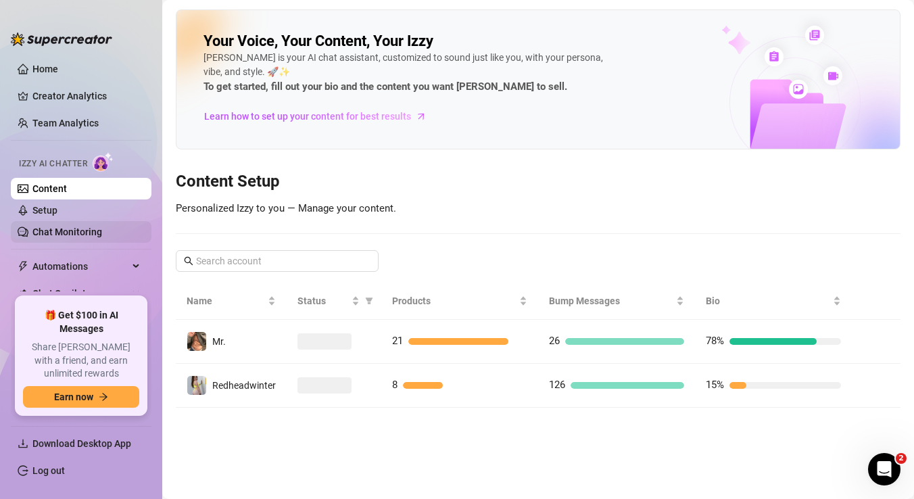
click at [53, 237] on link "Chat Monitoring" at bounding box center [67, 232] width 70 height 11
